Goal: Task Accomplishment & Management: Manage account settings

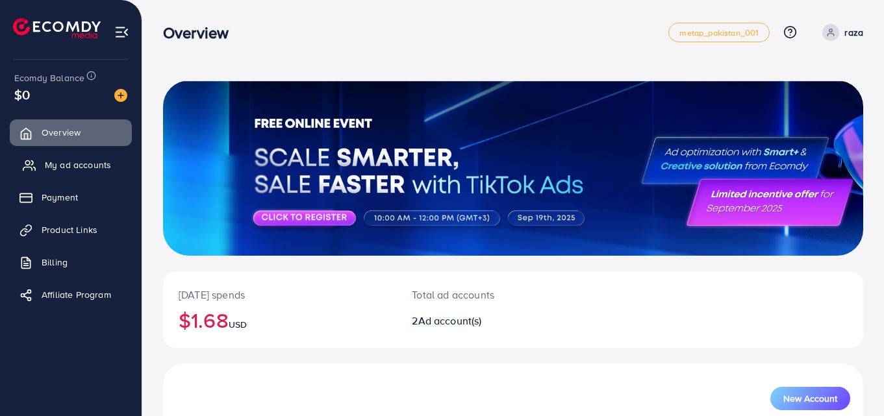
click at [70, 167] on span "My ad accounts" at bounding box center [78, 164] width 66 height 13
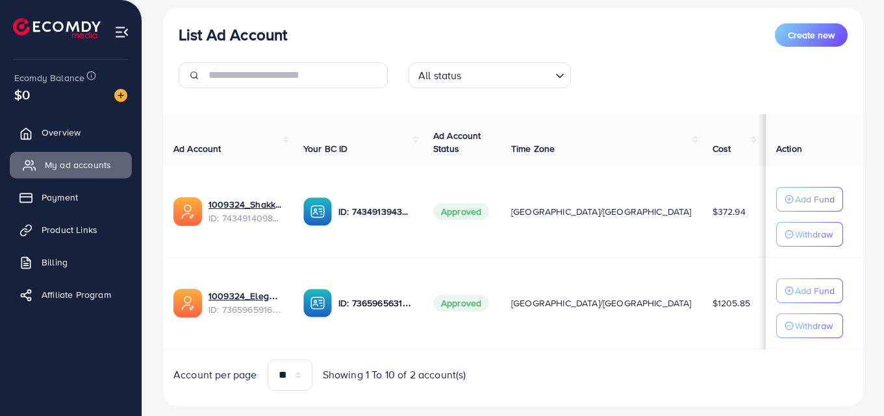
scroll to position [149, 0]
click at [81, 228] on span "Product Links" at bounding box center [73, 229] width 56 height 13
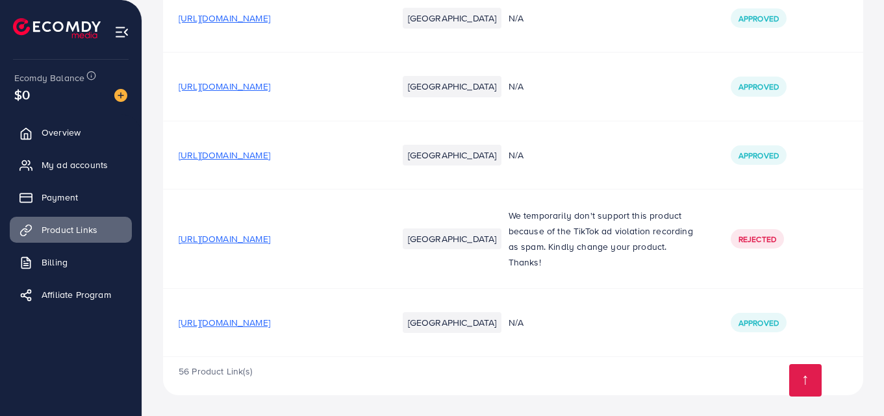
scroll to position [3963, 0]
click at [270, 320] on span "[URL][DOMAIN_NAME]" at bounding box center [225, 322] width 92 height 13
click at [265, 322] on span "[URL][DOMAIN_NAME]" at bounding box center [225, 322] width 92 height 13
click at [41, 168] on link "My ad accounts" at bounding box center [71, 165] width 122 height 26
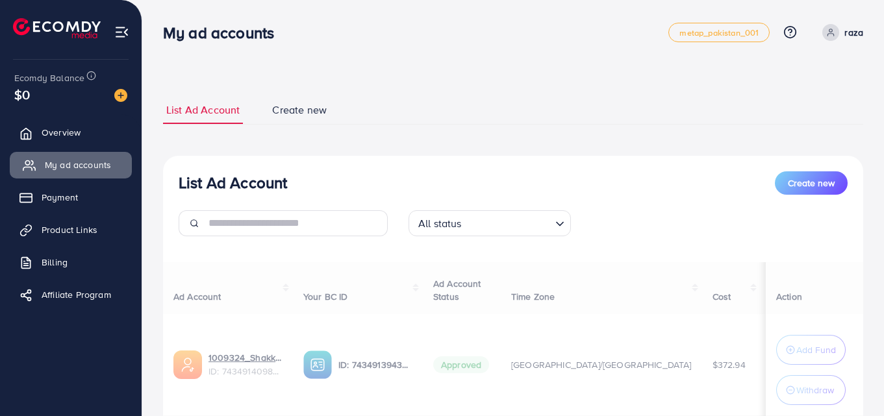
scroll to position [199, 0]
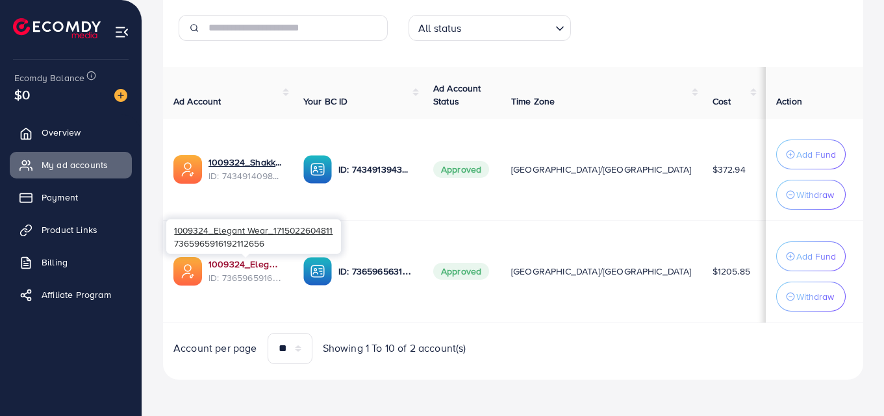
click at [251, 259] on link "1009324_Elegant Wear_1715022604811" at bounding box center [246, 264] width 74 height 13
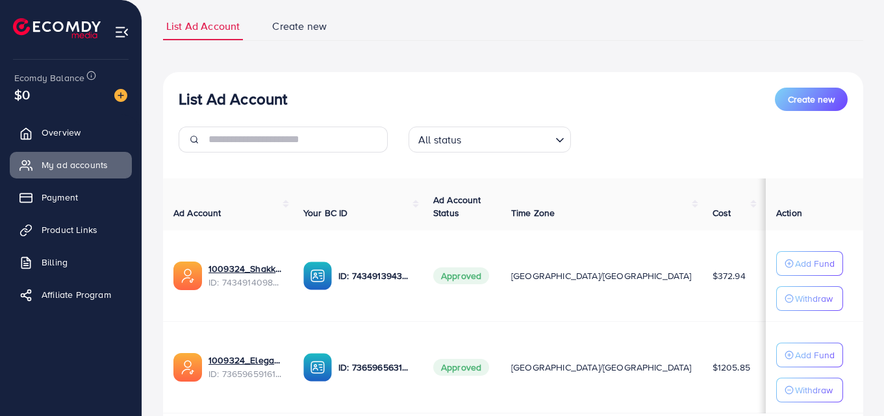
scroll to position [97, 0]
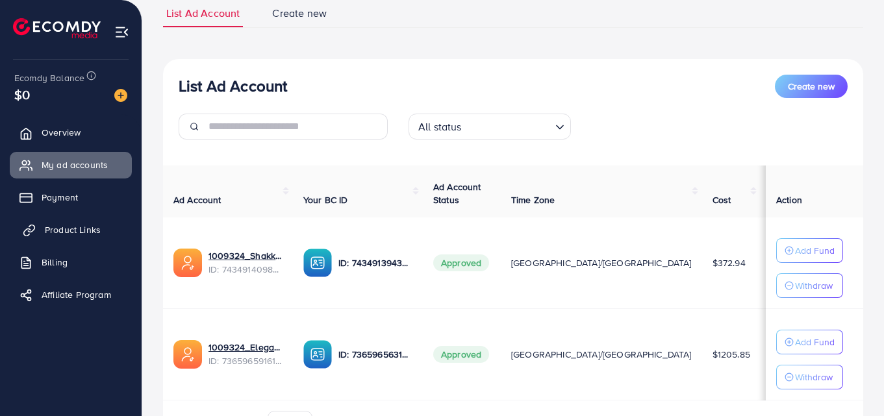
click at [79, 224] on span "Product Links" at bounding box center [73, 229] width 56 height 13
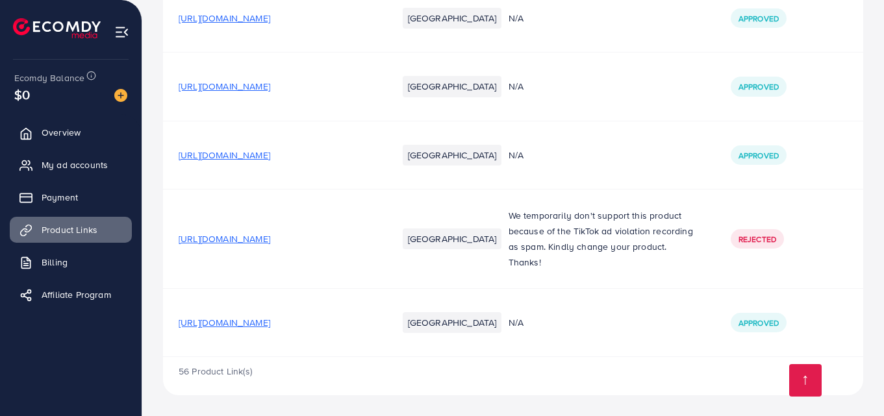
scroll to position [3963, 0]
click at [281, 331] on td "[URL][DOMAIN_NAME]" at bounding box center [272, 323] width 219 height 68
click at [270, 324] on span "[URL][DOMAIN_NAME]" at bounding box center [225, 322] width 92 height 13
click at [81, 164] on span "My ad accounts" at bounding box center [78, 164] width 66 height 13
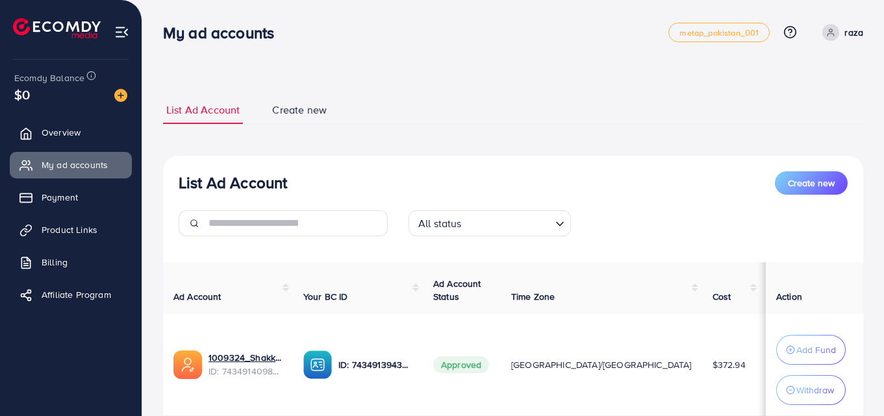
scroll to position [199, 0]
